Goal: Find contact information: Find contact information

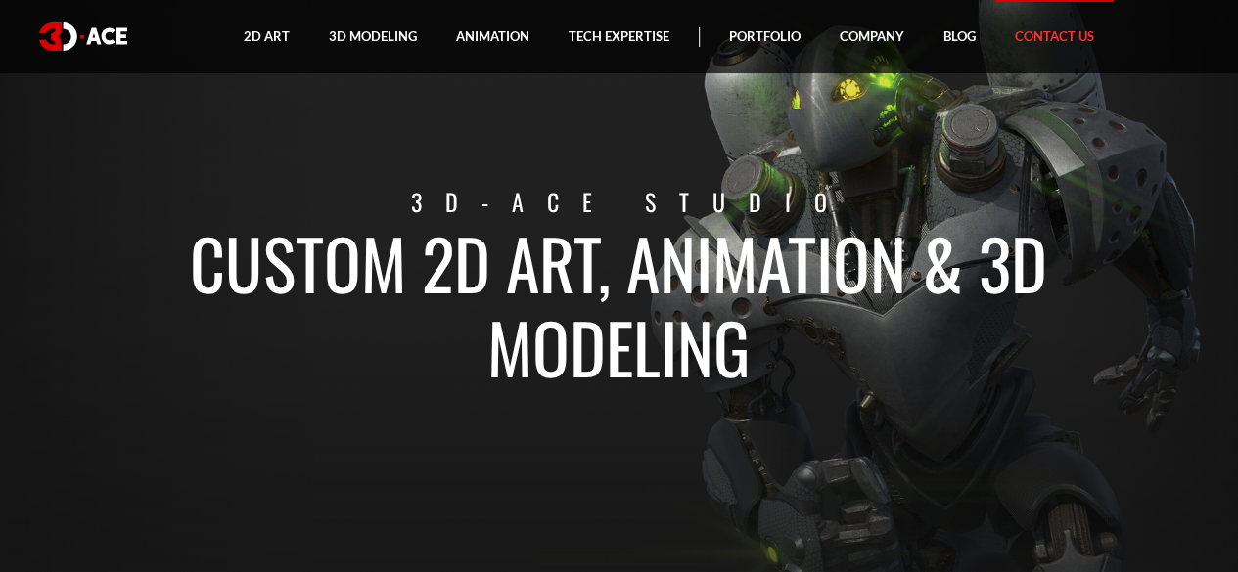
click at [1028, 36] on link "Contact Us" at bounding box center [1054, 36] width 118 height 73
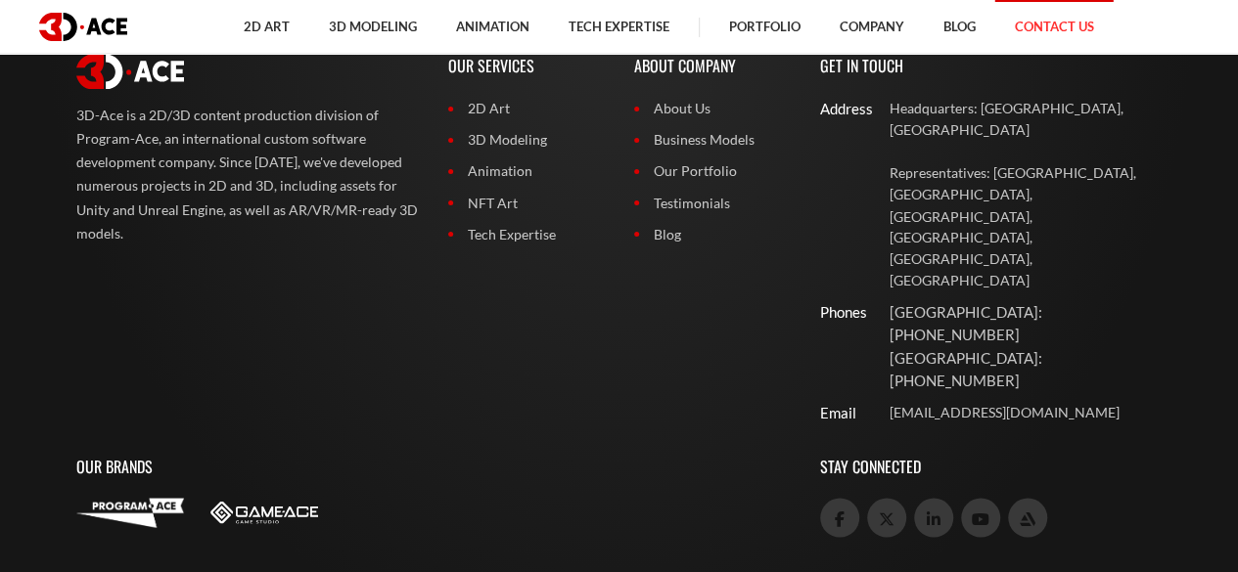
scroll to position [1453, 0]
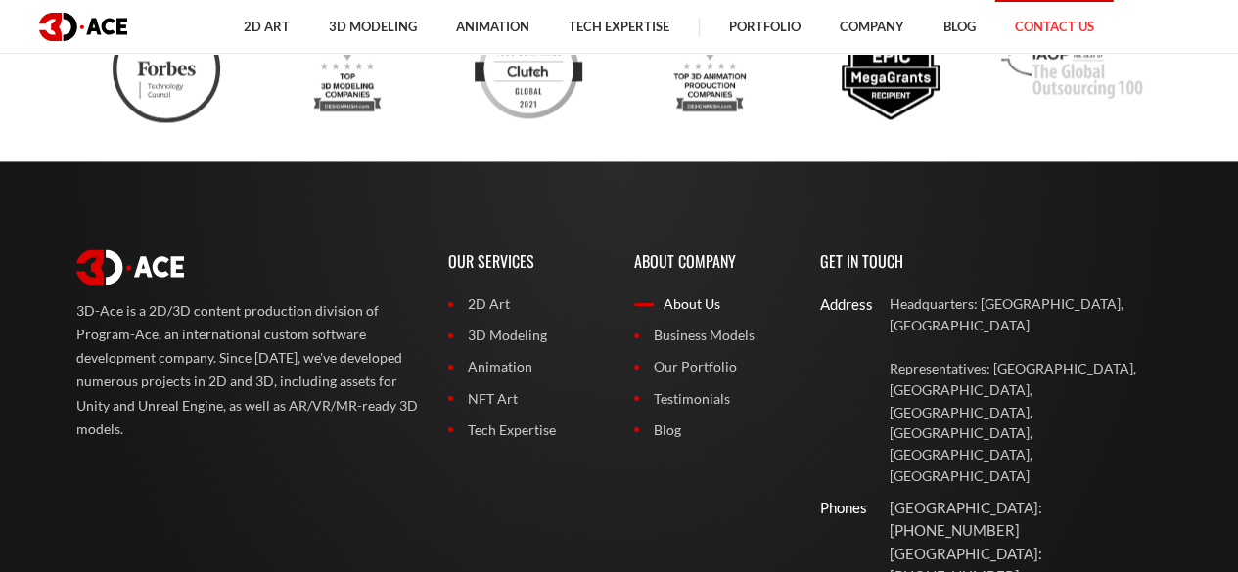
click at [702, 300] on link "About Us" at bounding box center [712, 305] width 157 height 22
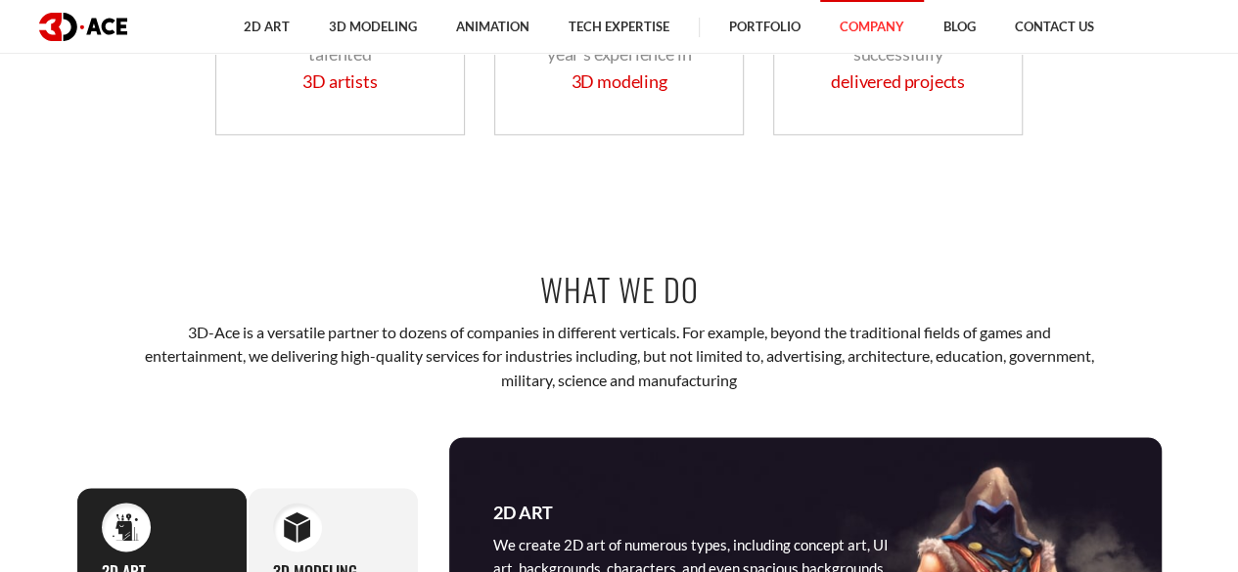
scroll to position [978, 0]
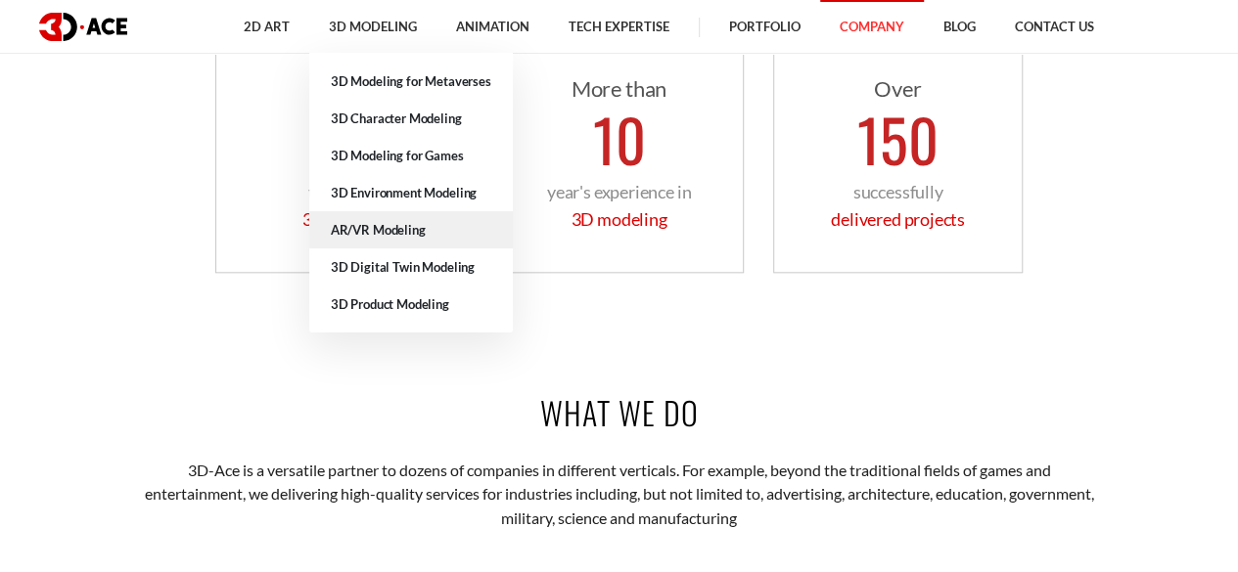
click at [409, 235] on link "AR/VR Modeling" at bounding box center [411, 229] width 204 height 37
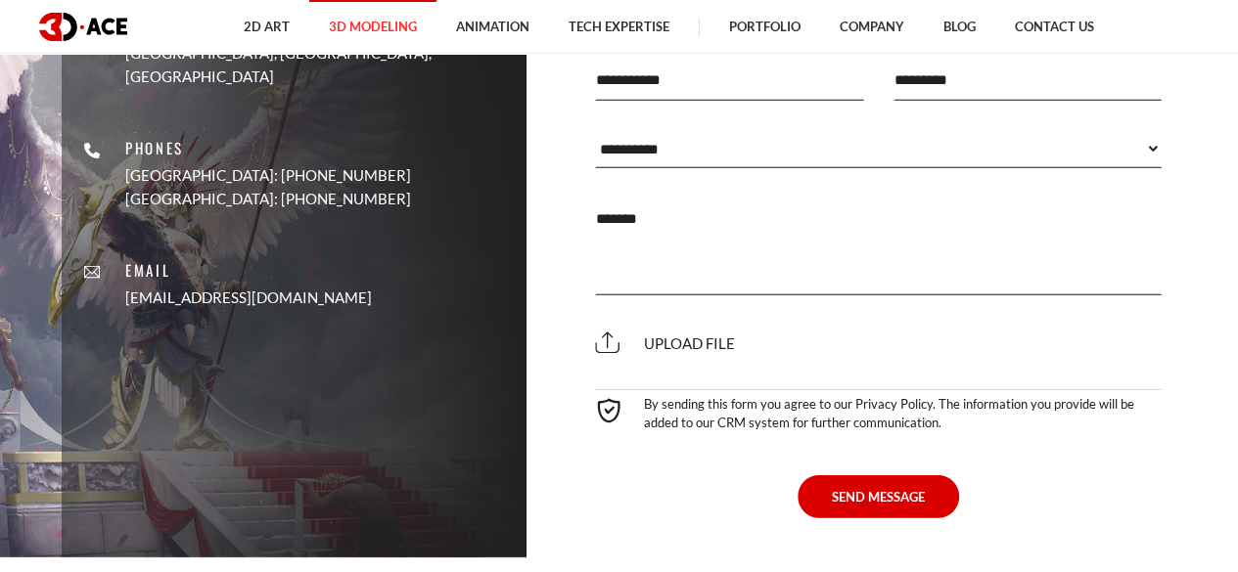
scroll to position [6263, 0]
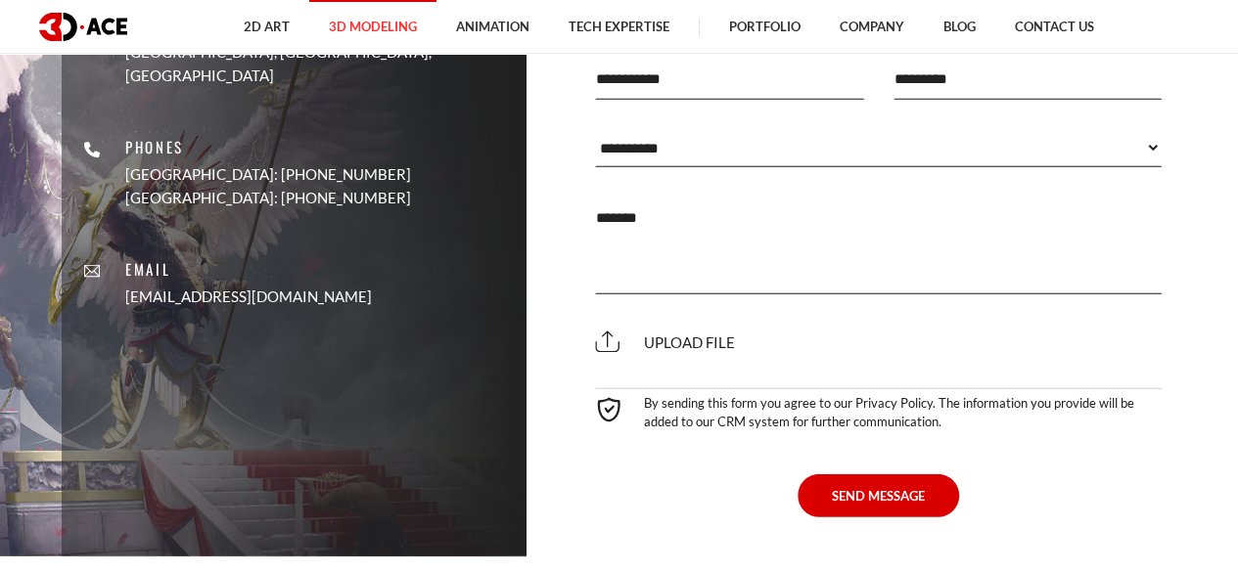
drag, startPoint x: 188, startPoint y: 241, endPoint x: 343, endPoint y: 255, distance: 155.3
click at [343, 255] on div "Address Headquarters: Nicosia, Cyprus Representatives: USA, Canada, UAE, German…" at bounding box center [293, 94] width 435 height 459
copy link "[EMAIL_ADDRESS][DOMAIN_NAME]"
